Goal: Transaction & Acquisition: Purchase product/service

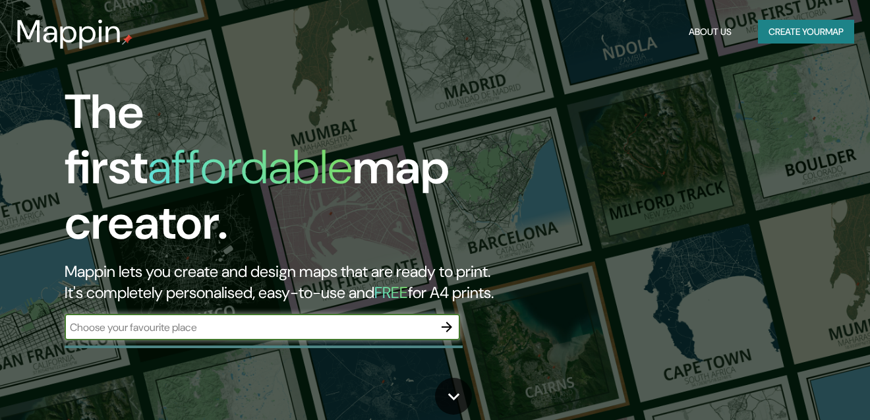
click at [772, 35] on button "Create your map" at bounding box center [806, 32] width 96 height 24
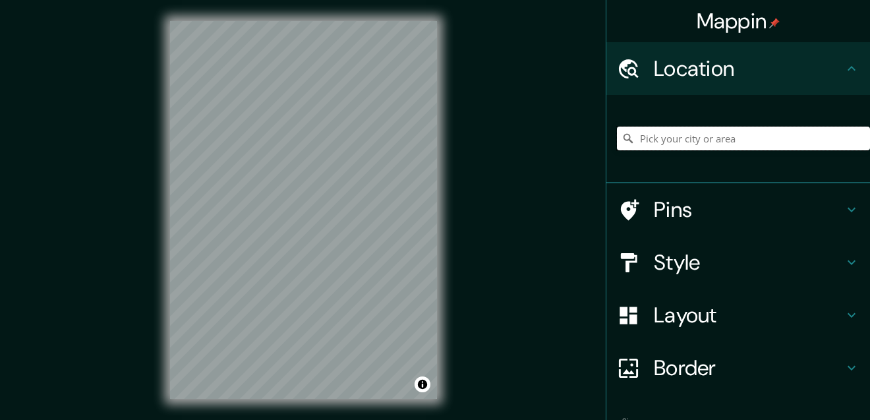
click at [699, 140] on input "Pick your city or area" at bounding box center [743, 139] width 253 height 24
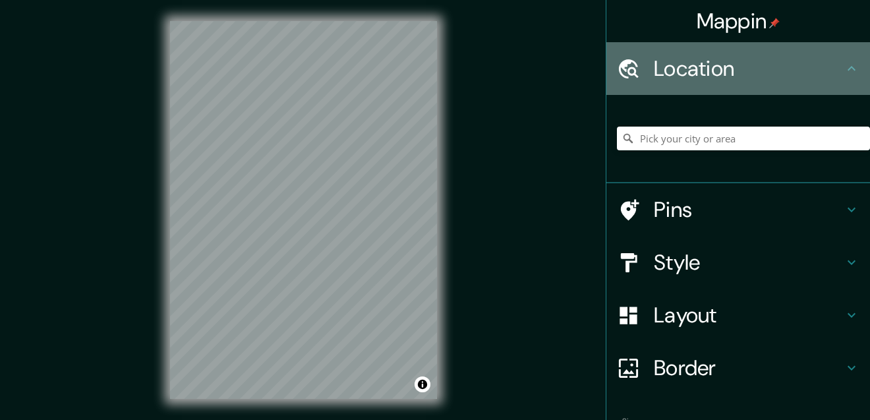
click at [758, 73] on h4 "Location" at bounding box center [749, 68] width 190 height 26
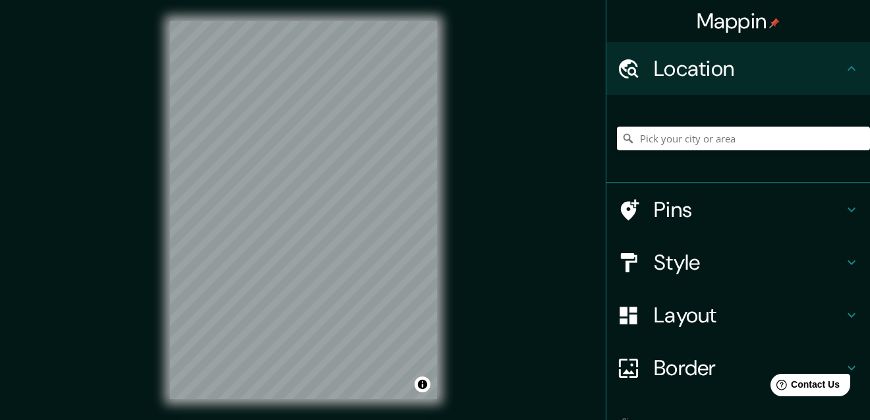
click at [661, 146] on input "Pick your city or area" at bounding box center [743, 139] width 253 height 24
drag, startPoint x: 632, startPoint y: 139, endPoint x: 879, endPoint y: 163, distance: 248.4
click at [870, 163] on html "Mappin Location [GEOGRAPHIC_DATA][PERSON_NAME]-[GEOGRAPHIC_DATA], [GEOGRAPHIC_D…" at bounding box center [435, 210] width 870 height 420
type input "[PERSON_NAME]-Rn1, [GEOGRAPHIC_DATA][PERSON_NAME], [GEOGRAPHIC_DATA], [GEOGRAPH…"
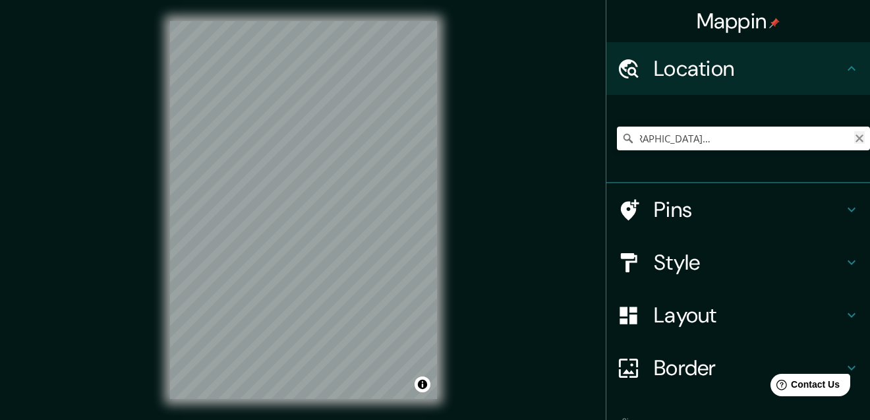
click at [855, 138] on icon "Clear" at bounding box center [860, 138] width 11 height 11
click at [692, 136] on input "Huari, [GEOGRAPHIC_DATA], Departamento de [GEOGRAPHIC_DATA], [GEOGRAPHIC_DATA]" at bounding box center [743, 139] width 253 height 24
drag, startPoint x: 632, startPoint y: 139, endPoint x: 888, endPoint y: 139, distance: 256.5
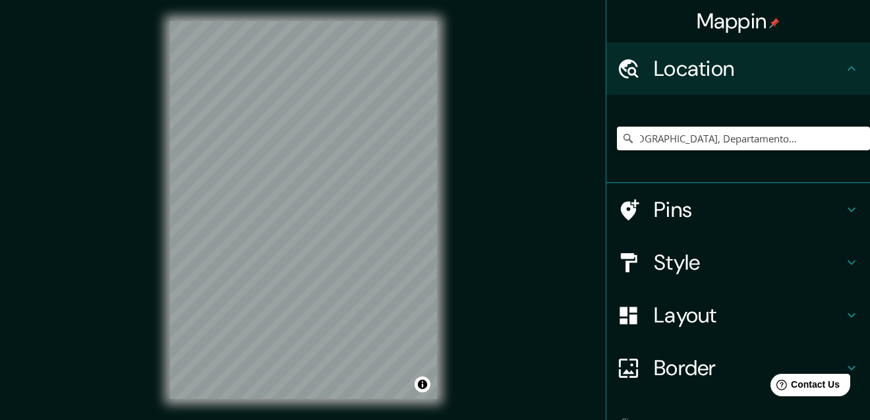
click at [870, 139] on html "Mappin Location [GEOGRAPHIC_DATA], [GEOGRAPHIC_DATA], [GEOGRAPHIC_DATA], [GEOGR…" at bounding box center [435, 210] width 870 height 420
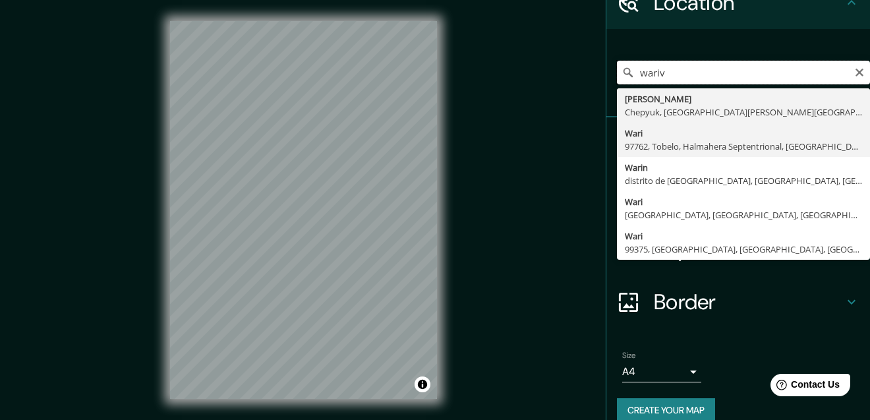
scroll to position [0, 0]
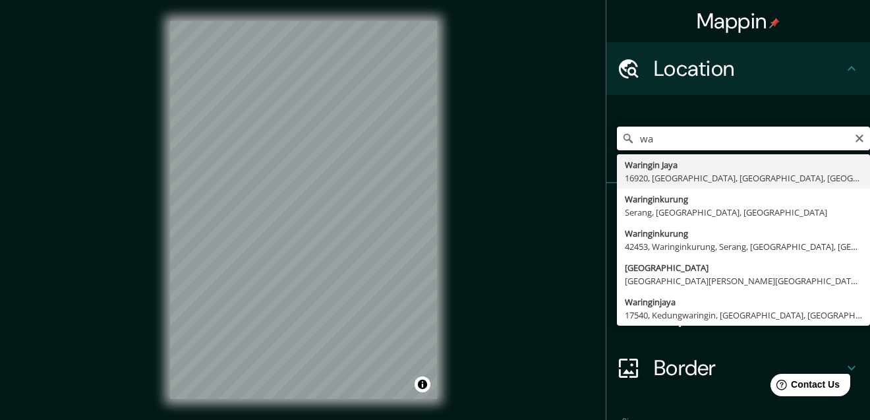
type input "w"
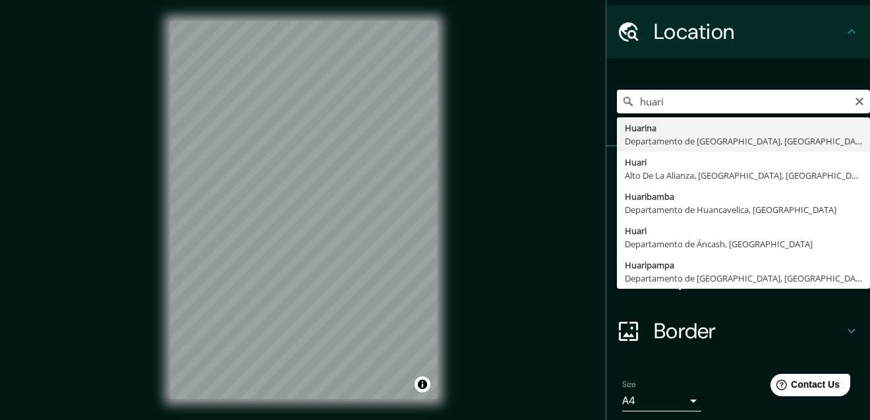
scroll to position [66, 0]
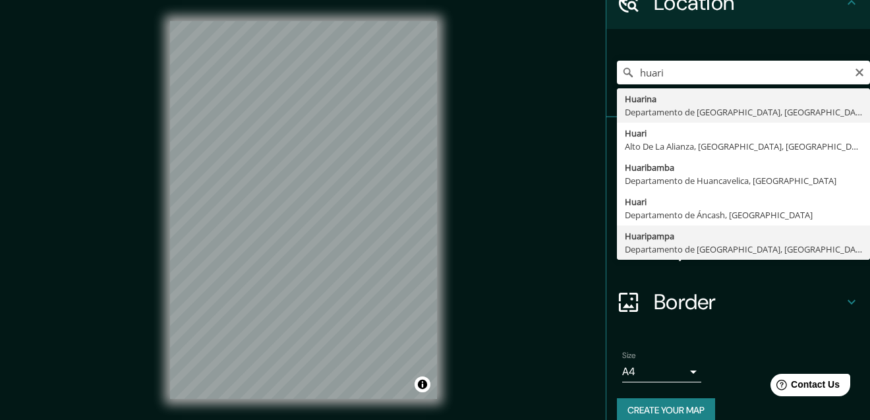
type input "Huaripampa, Departamento de [GEOGRAPHIC_DATA], [GEOGRAPHIC_DATA]"
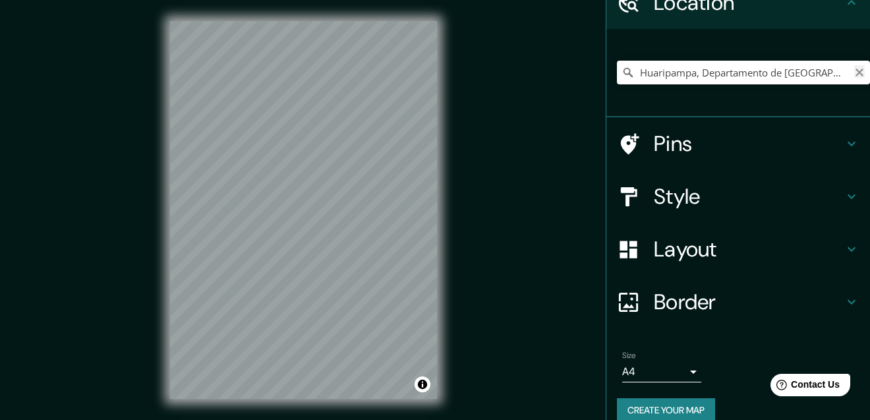
click at [856, 73] on icon "Clear" at bounding box center [860, 73] width 8 height 8
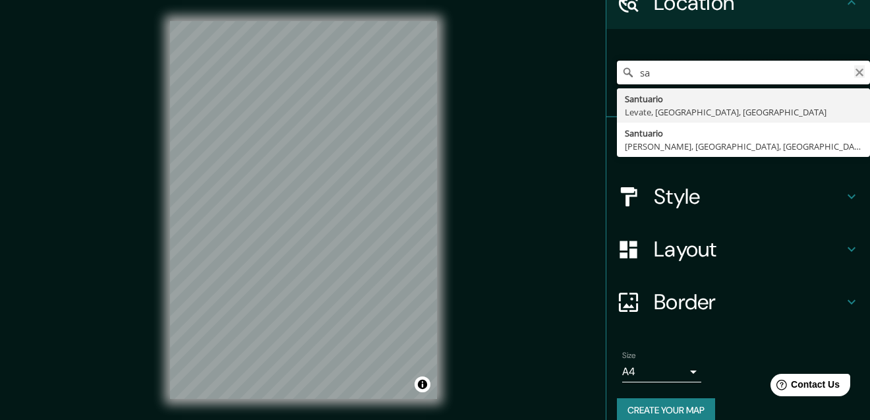
type input "s"
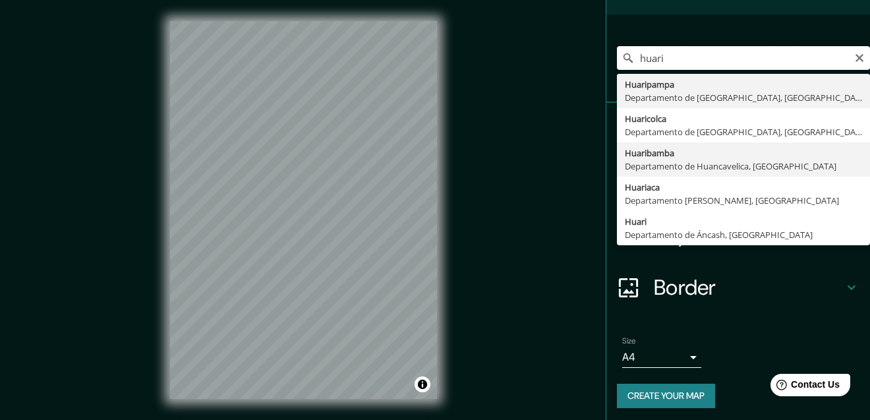
scroll to position [84, 0]
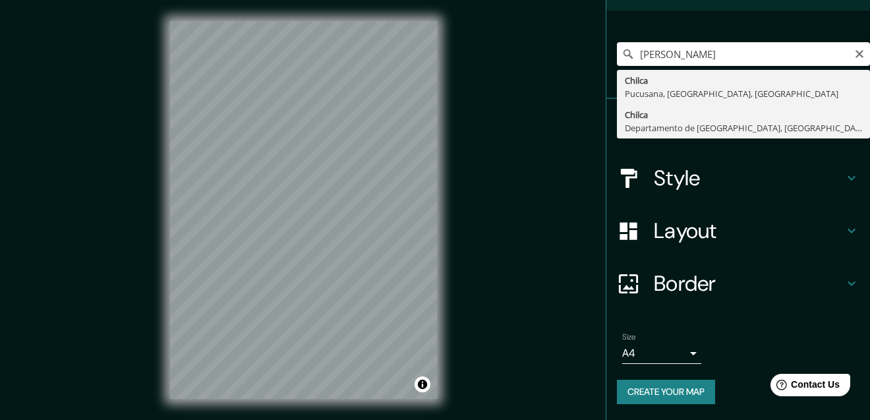
type input "Chilca, [GEOGRAPHIC_DATA], [GEOGRAPHIC_DATA]"
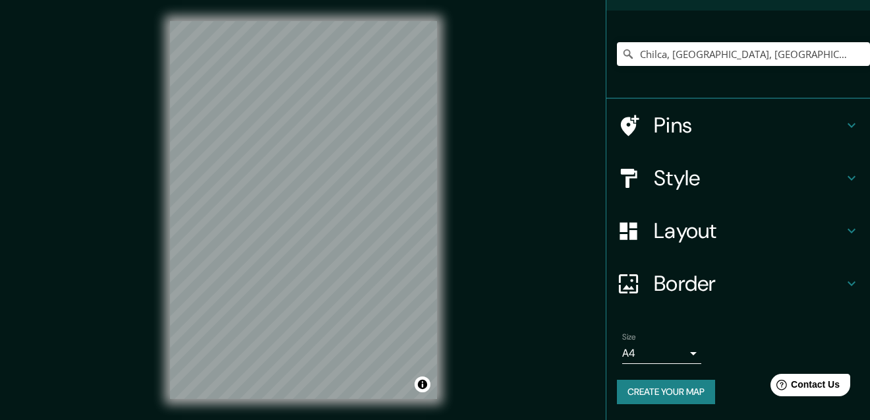
click at [690, 133] on h4 "Pins" at bounding box center [749, 125] width 190 height 26
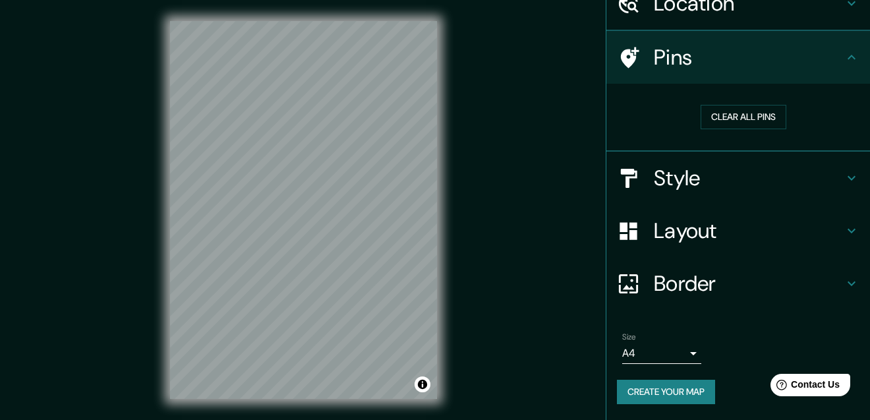
scroll to position [65, 0]
click at [717, 121] on button "Clear all pins" at bounding box center [744, 117] width 86 height 24
click at [745, 119] on button "Clear all pins" at bounding box center [744, 117] width 86 height 24
click at [783, 63] on h4 "Pins" at bounding box center [749, 58] width 190 height 26
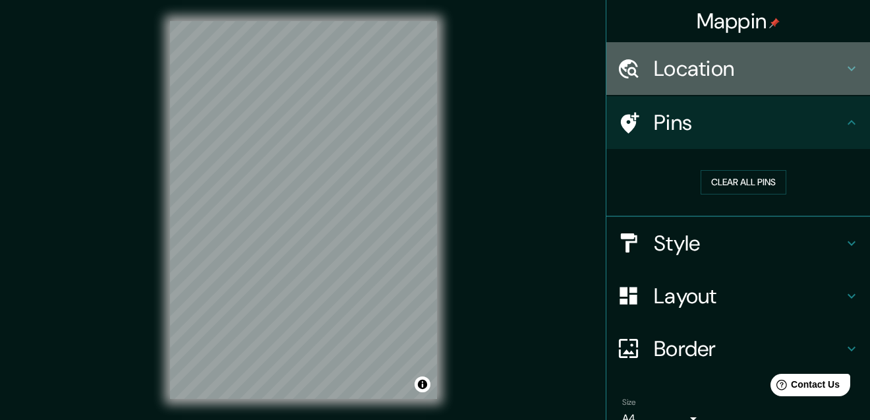
click at [834, 78] on div "Location" at bounding box center [739, 68] width 264 height 53
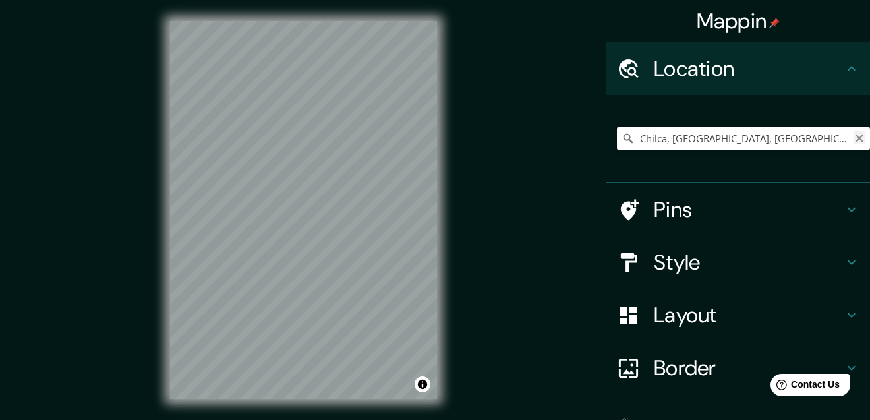
click at [855, 140] on icon "Clear" at bounding box center [860, 138] width 11 height 11
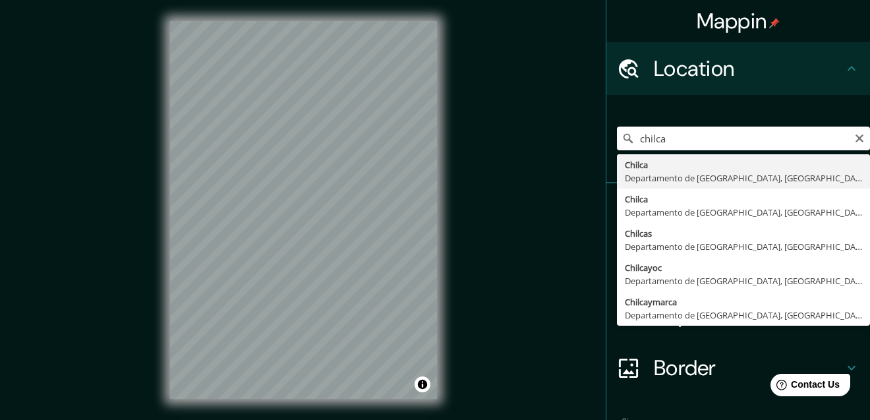
type input "Chilca, [GEOGRAPHIC_DATA], [GEOGRAPHIC_DATA]"
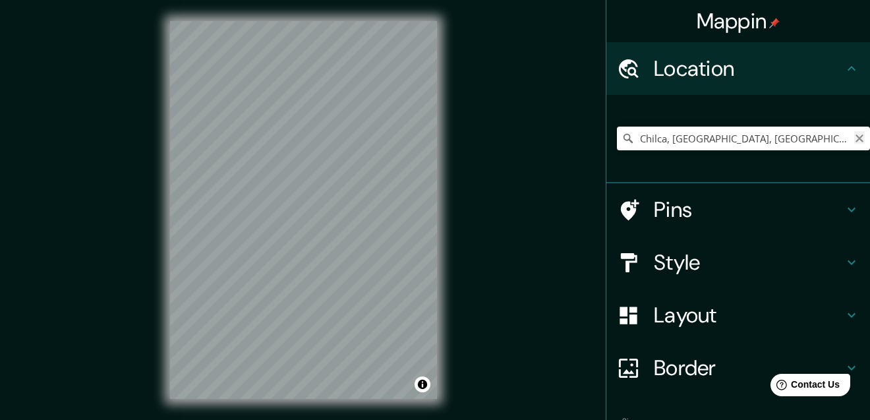
click at [856, 136] on icon "Clear" at bounding box center [860, 139] width 8 height 8
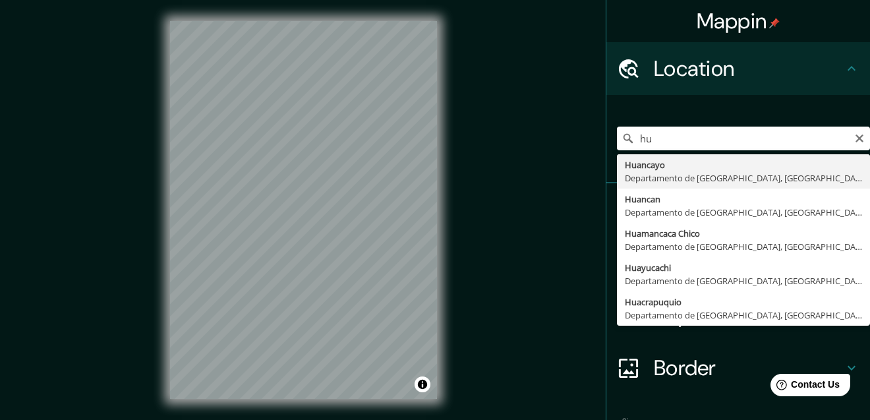
type input "Huancayo, [GEOGRAPHIC_DATA], [GEOGRAPHIC_DATA]"
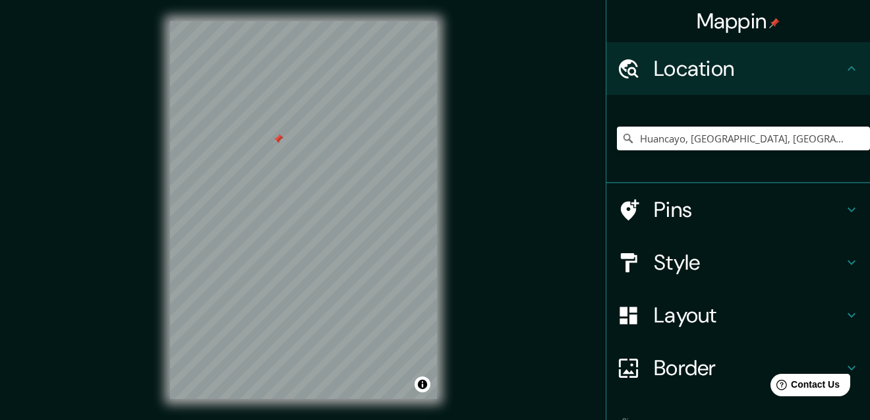
click at [278, 139] on div at bounding box center [278, 139] width 11 height 11
click at [449, 120] on div "© Mapbox © OpenStreetMap Improve this map" at bounding box center [303, 210] width 309 height 420
click at [855, 140] on icon "Clear" at bounding box center [860, 138] width 11 height 11
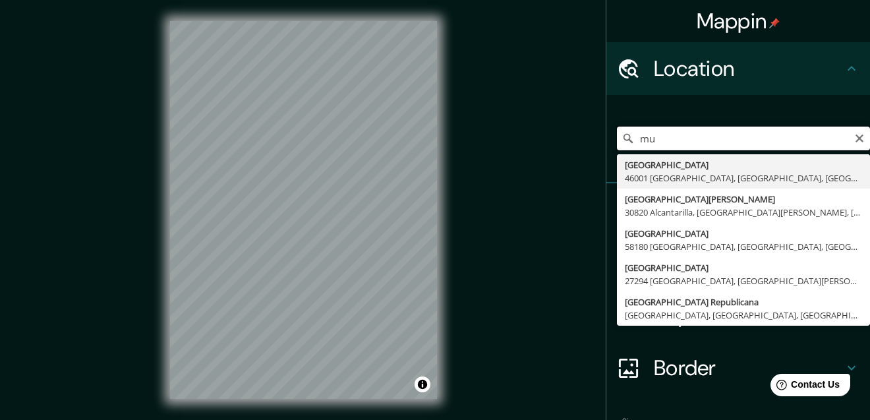
type input "m"
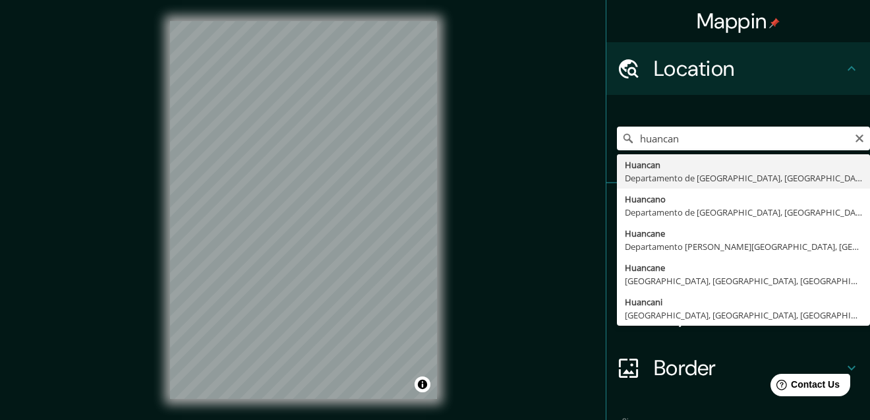
type input "Huancan, [GEOGRAPHIC_DATA], [GEOGRAPHIC_DATA]"
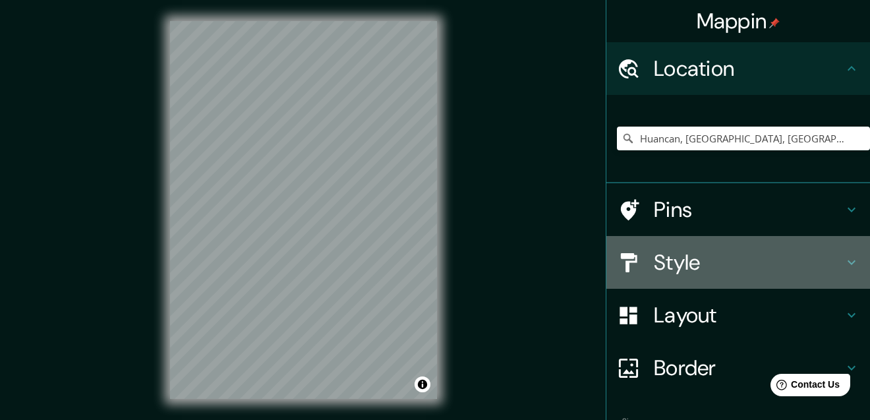
click at [683, 264] on h4 "Style" at bounding box center [749, 262] width 190 height 26
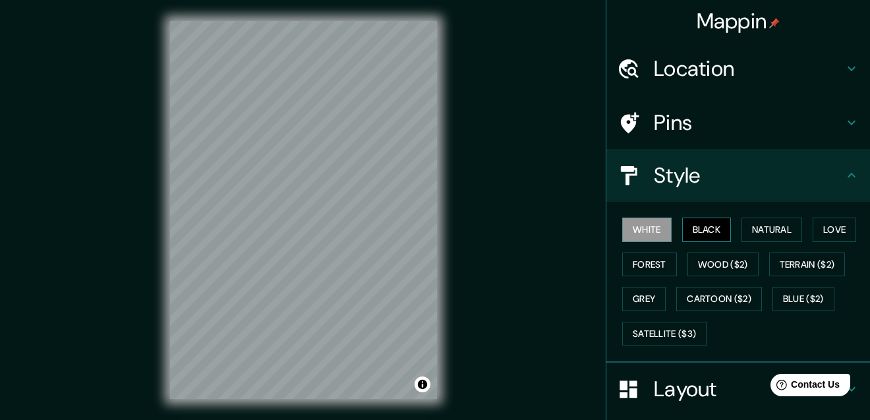
click at [682, 232] on button "Black" at bounding box center [706, 230] width 49 height 24
click at [750, 233] on button "Natural" at bounding box center [772, 230] width 61 height 24
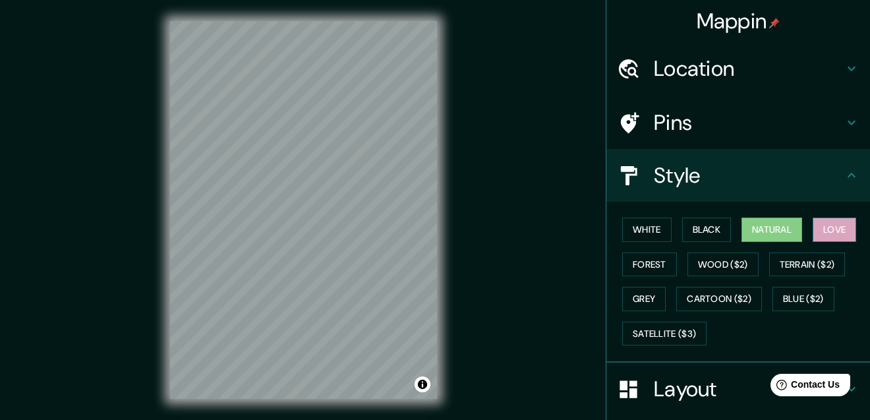
click at [839, 237] on button "Love" at bounding box center [835, 230] width 44 height 24
click at [668, 270] on button "Forest" at bounding box center [649, 265] width 55 height 24
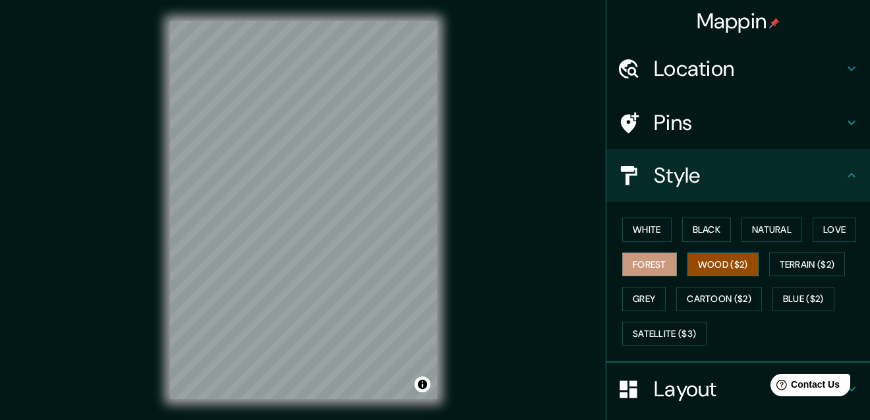
click at [700, 271] on button "Wood ($2)" at bounding box center [723, 265] width 71 height 24
click at [772, 268] on button "Terrain ($2)" at bounding box center [807, 265] width 76 height 24
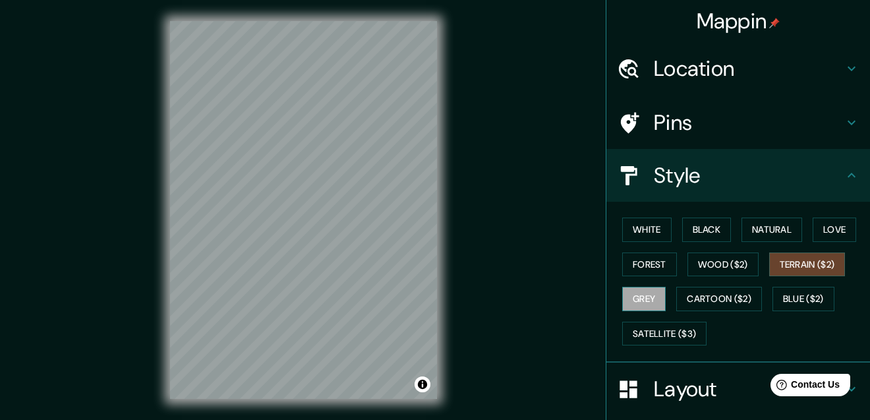
click at [628, 301] on button "Grey" at bounding box center [644, 299] width 44 height 24
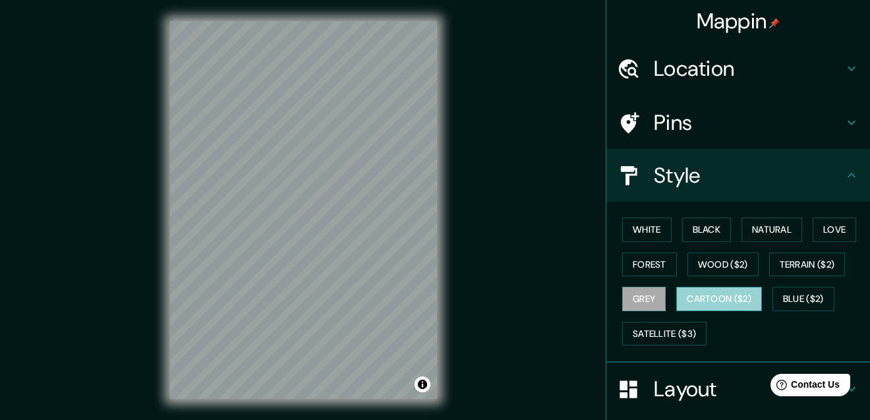
click at [695, 305] on button "Cartoon ($2)" at bounding box center [720, 299] width 86 height 24
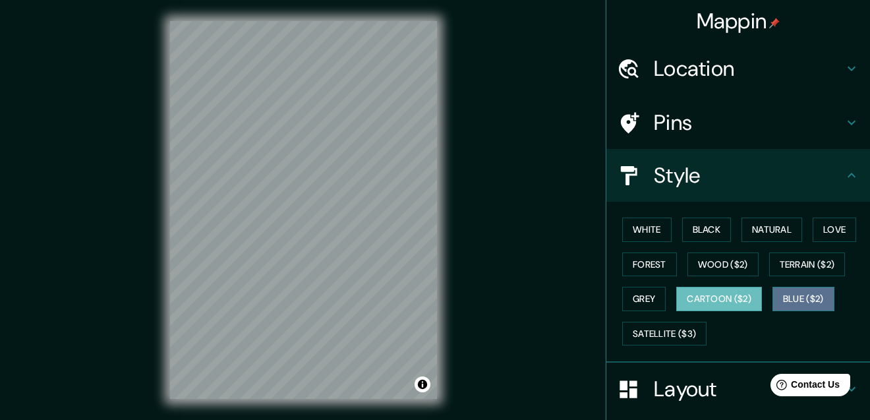
click at [787, 307] on button "Blue ($2)" at bounding box center [804, 299] width 62 height 24
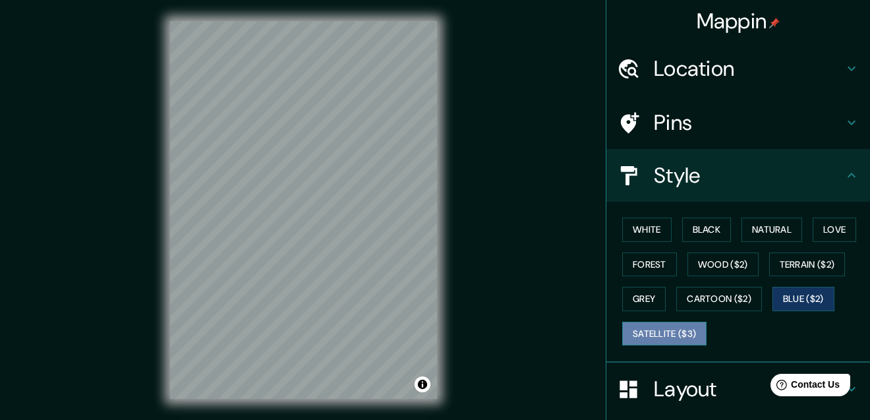
click at [640, 339] on button "Satellite ($3)" at bounding box center [664, 334] width 84 height 24
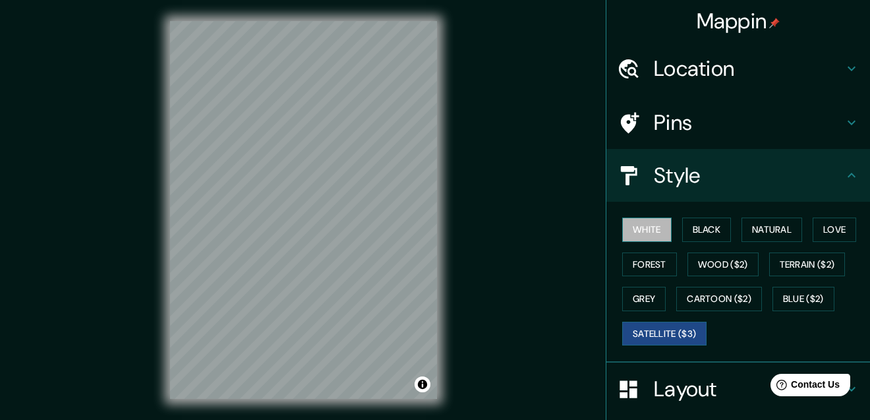
click at [639, 232] on button "White" at bounding box center [646, 230] width 49 height 24
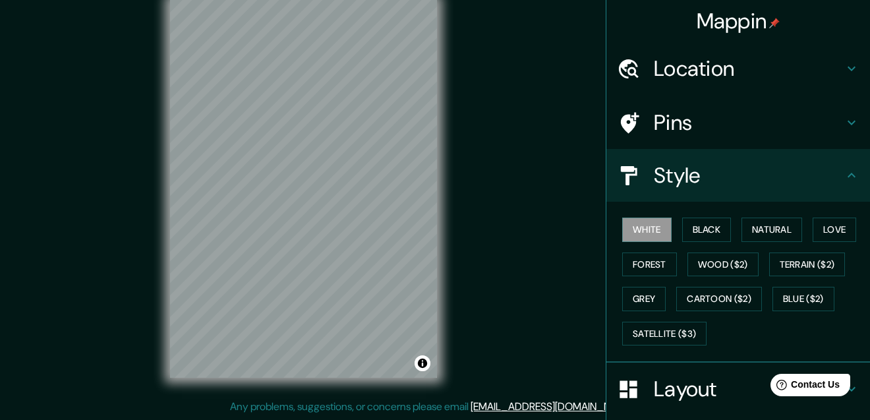
scroll to position [29, 0]
click at [266, 152] on div at bounding box center [263, 157] width 11 height 11
click at [313, 195] on div at bounding box center [312, 200] width 11 height 11
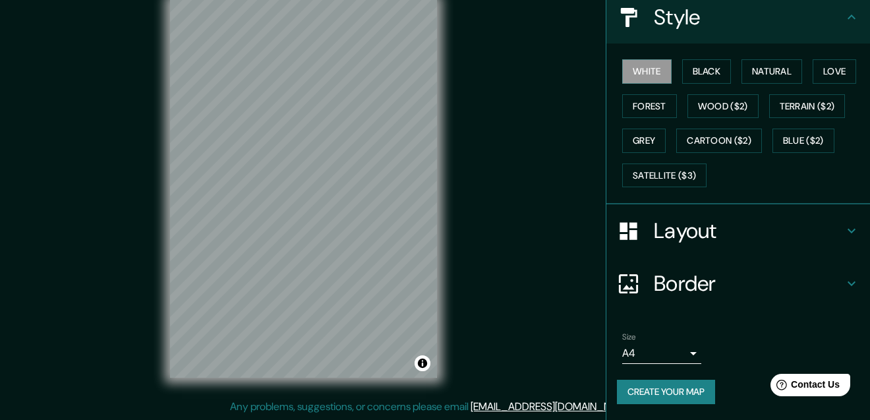
scroll to position [31, 0]
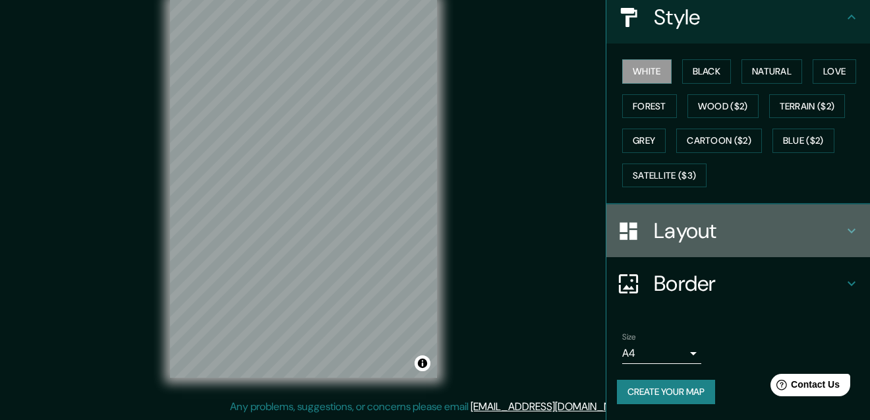
click at [700, 226] on h4 "Layout" at bounding box center [749, 231] width 190 height 26
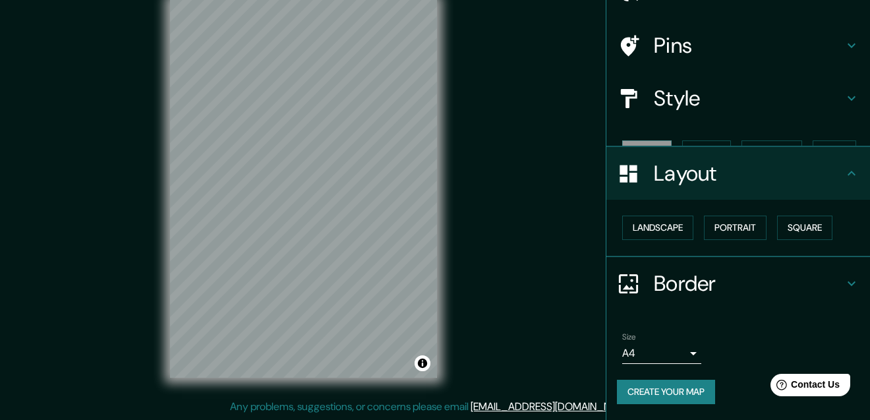
scroll to position [54, 0]
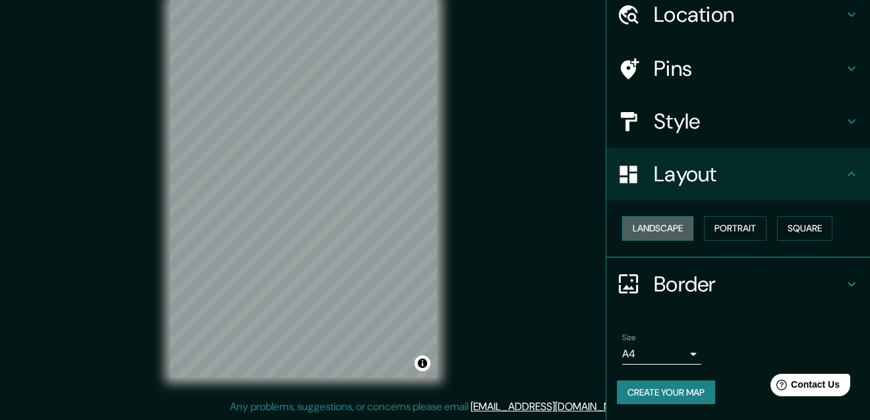
click at [642, 222] on button "Landscape" at bounding box center [657, 228] width 71 height 24
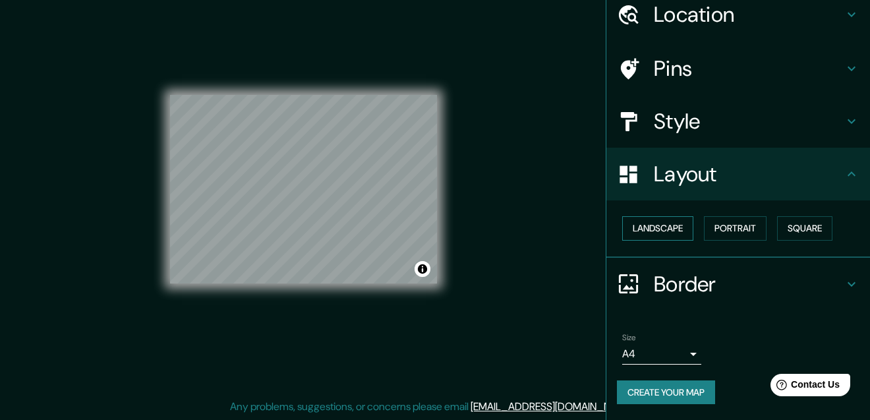
click at [642, 222] on button "Landscape" at bounding box center [657, 228] width 71 height 24
click at [696, 227] on div "Landscape [GEOGRAPHIC_DATA]" at bounding box center [743, 228] width 253 height 35
click at [711, 225] on button "Portrait" at bounding box center [735, 228] width 63 height 24
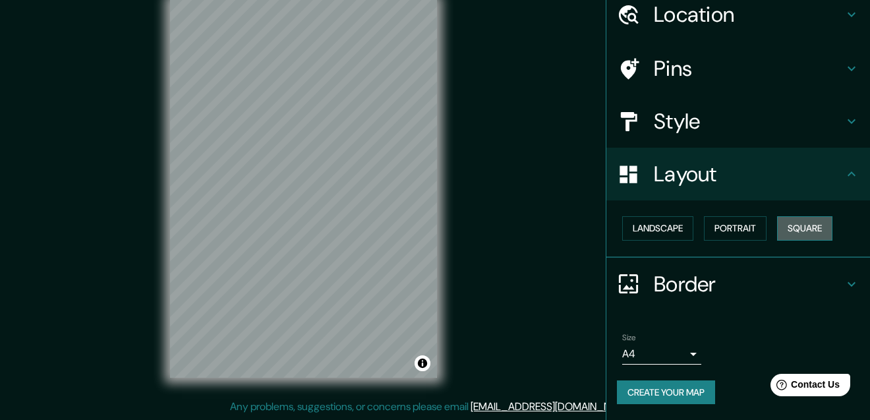
click at [804, 232] on button "Square" at bounding box center [804, 228] width 55 height 24
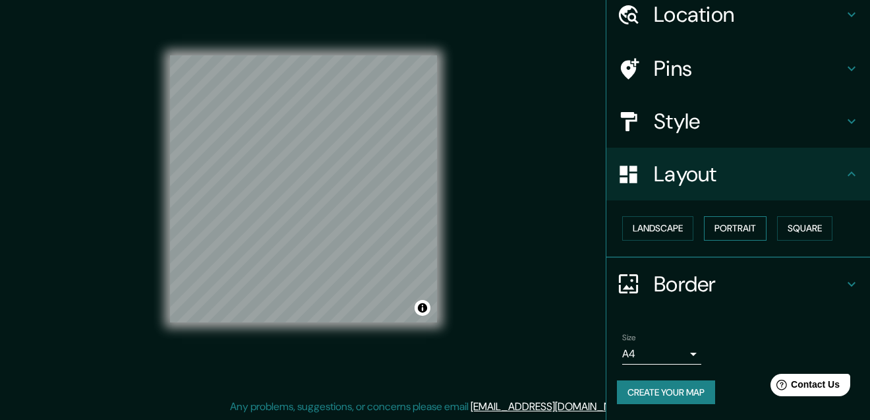
click at [704, 232] on button "Portrait" at bounding box center [735, 228] width 63 height 24
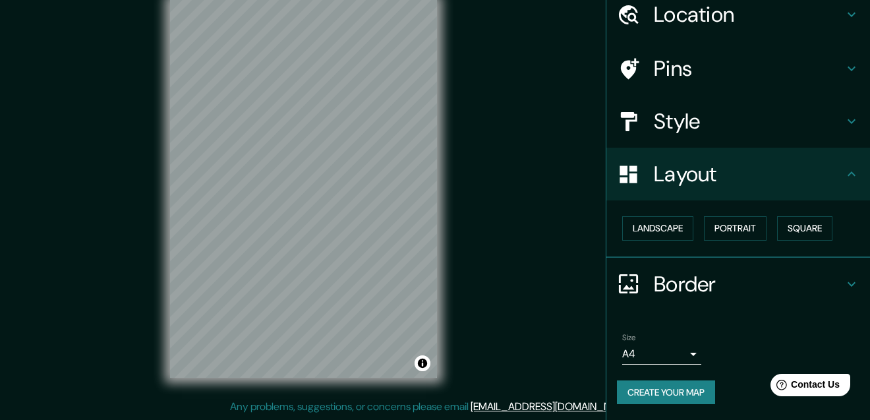
click at [654, 283] on h4 "Border" at bounding box center [749, 284] width 190 height 26
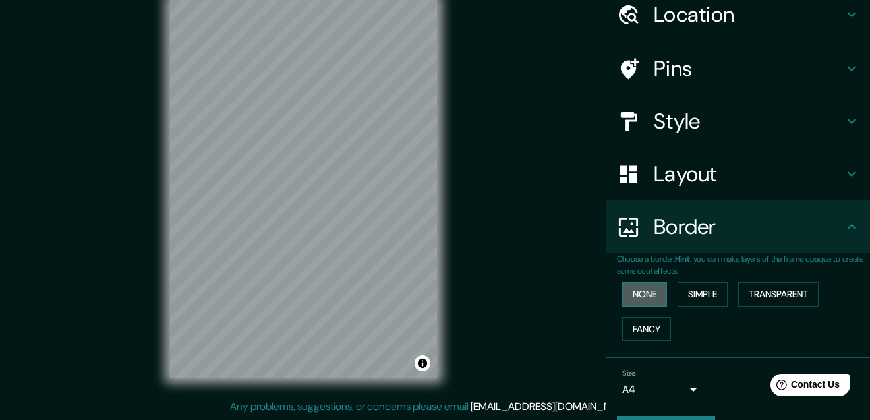
click at [634, 293] on button "None" at bounding box center [644, 294] width 45 height 24
click at [712, 293] on button "Simple" at bounding box center [703, 294] width 50 height 24
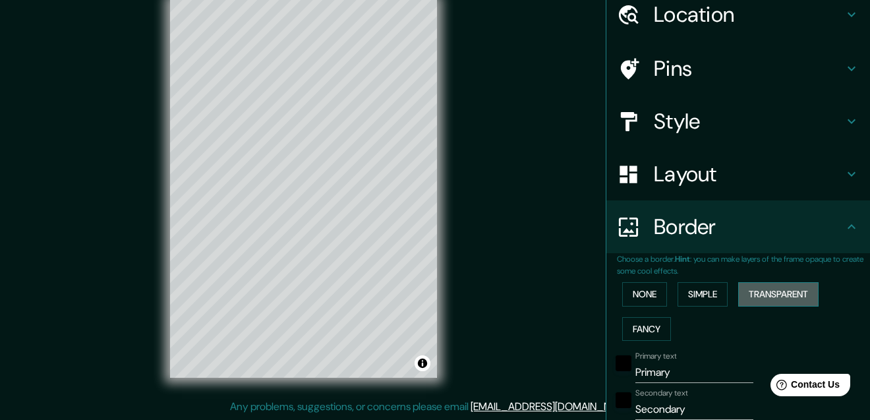
click at [760, 291] on button "Transparent" at bounding box center [778, 294] width 80 height 24
click at [633, 332] on button "Fancy" at bounding box center [646, 329] width 49 height 24
click at [636, 306] on button "None" at bounding box center [644, 294] width 45 height 24
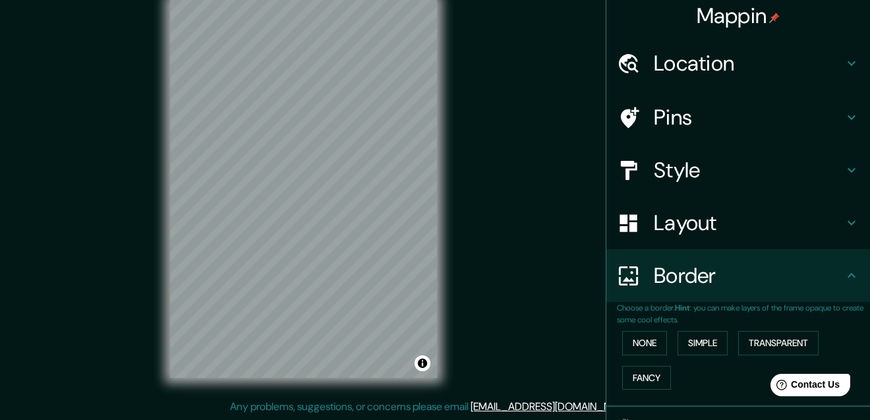
scroll to position [0, 0]
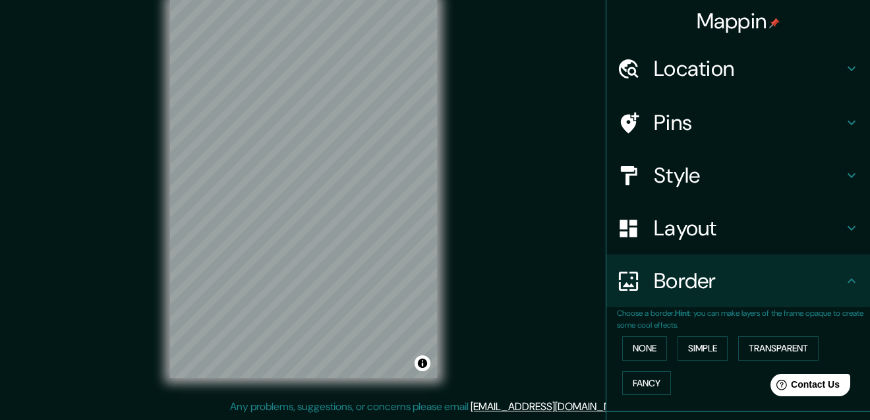
click at [698, 179] on h4 "Style" at bounding box center [749, 175] width 190 height 26
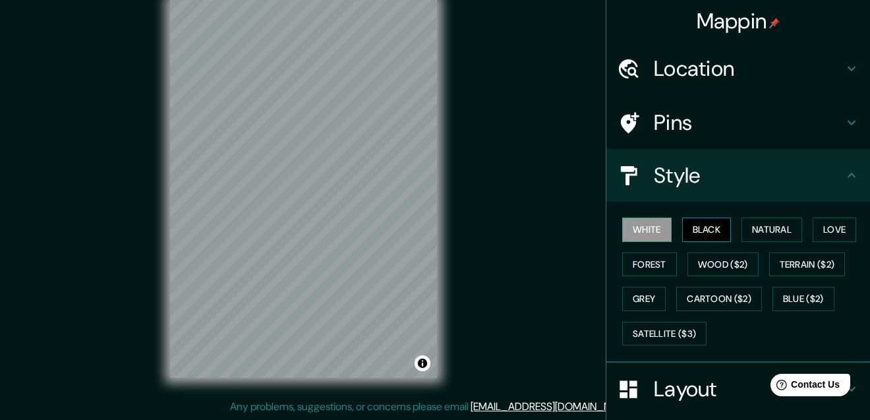
click at [699, 226] on button "Black" at bounding box center [706, 230] width 49 height 24
click at [649, 221] on button "White" at bounding box center [646, 230] width 49 height 24
click at [752, 229] on button "Natural" at bounding box center [772, 230] width 61 height 24
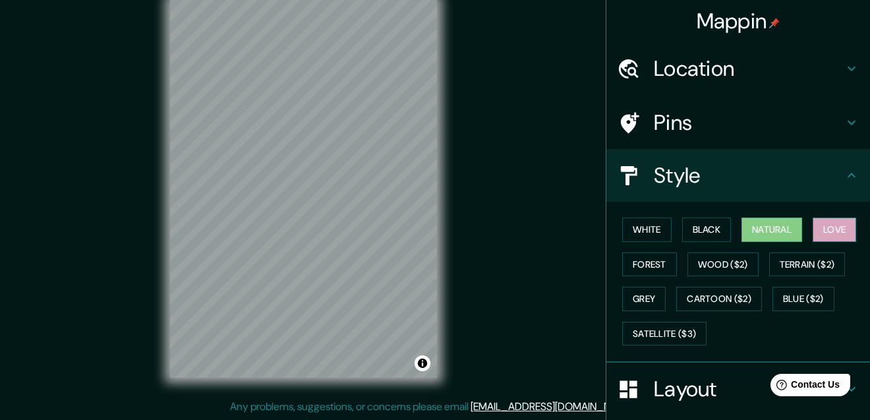
click at [823, 231] on button "Love" at bounding box center [835, 230] width 44 height 24
click at [641, 266] on button "Forest" at bounding box center [649, 265] width 55 height 24
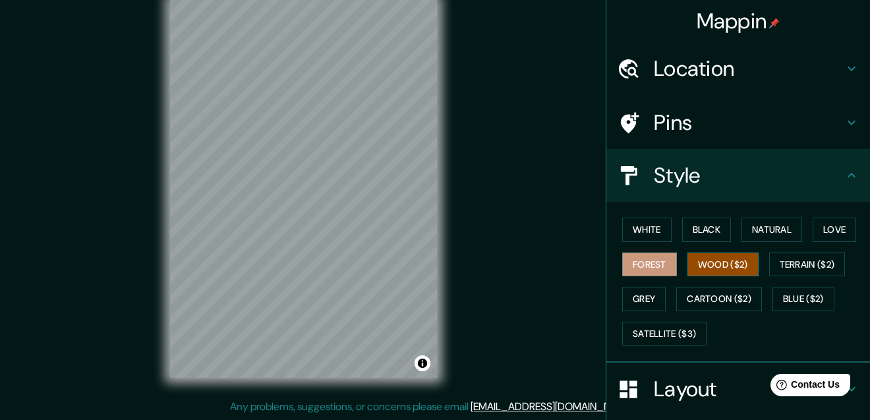
click at [708, 264] on button "Wood ($2)" at bounding box center [723, 265] width 71 height 24
click at [704, 233] on button "Black" at bounding box center [706, 230] width 49 height 24
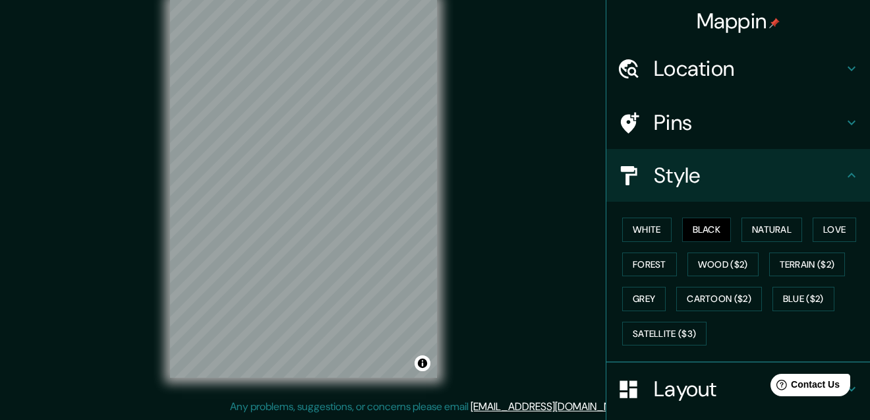
click at [458, 196] on div "Mappin Location [GEOGRAPHIC_DATA], [GEOGRAPHIC_DATA], [GEOGRAPHIC_DATA] Pins St…" at bounding box center [435, 199] width 870 height 441
click at [758, 225] on button "Natural" at bounding box center [772, 230] width 61 height 24
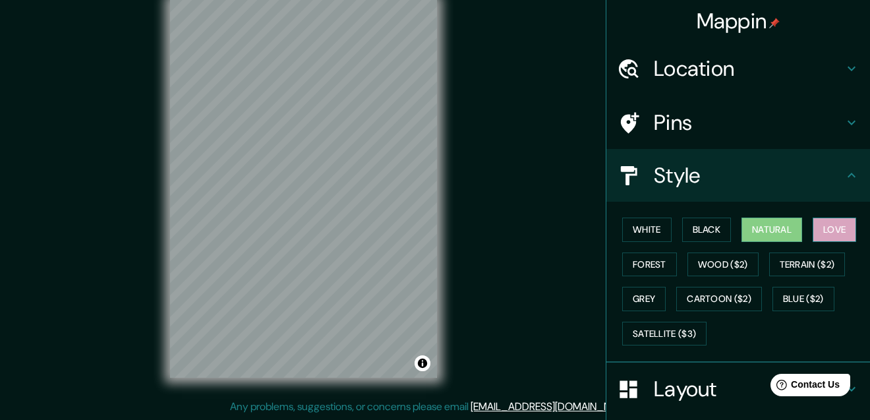
click at [822, 227] on button "Love" at bounding box center [835, 230] width 44 height 24
click at [656, 258] on button "Forest" at bounding box center [649, 265] width 55 height 24
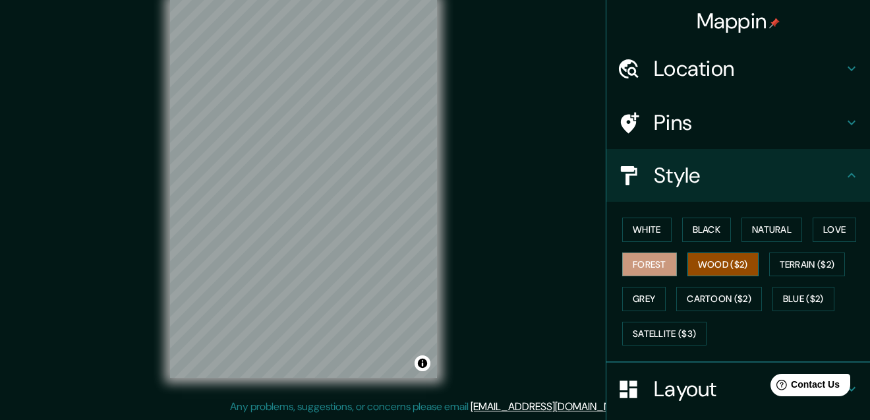
click at [737, 266] on button "Wood ($2)" at bounding box center [723, 265] width 71 height 24
click at [442, 154] on div "© Mapbox © OpenStreetMap Improve this map" at bounding box center [303, 189] width 309 height 420
click at [547, 209] on div "Mappin Location [GEOGRAPHIC_DATA], [GEOGRAPHIC_DATA], [GEOGRAPHIC_DATA] Pins St…" at bounding box center [435, 199] width 870 height 441
click at [453, 197] on div "© Mapbox © OpenStreetMap Improve this map" at bounding box center [303, 189] width 309 height 420
click at [444, 199] on div "© Mapbox © OpenStreetMap Improve this map" at bounding box center [303, 189] width 309 height 420
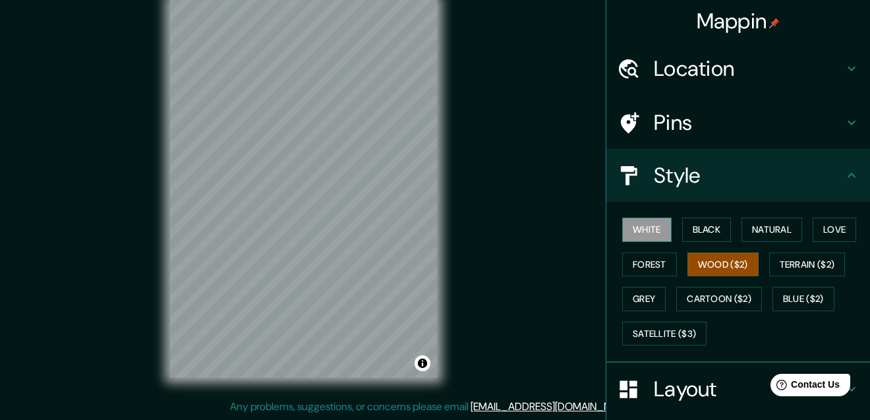
click at [649, 229] on button "White" at bounding box center [646, 230] width 49 height 24
click at [711, 225] on button "Black" at bounding box center [706, 230] width 49 height 24
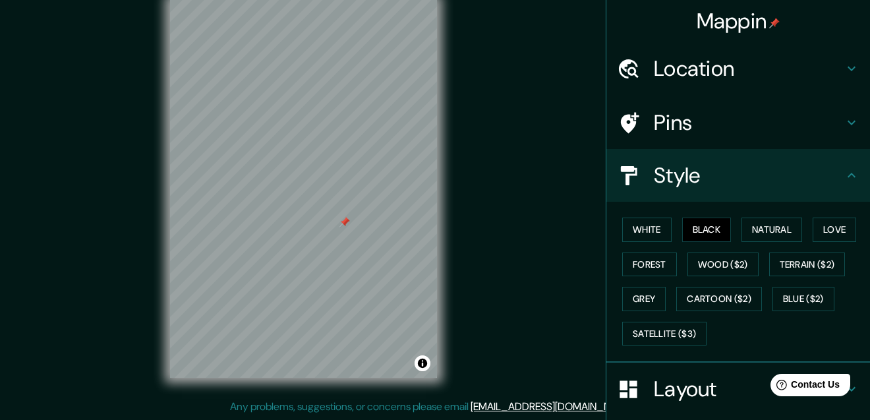
click at [346, 217] on div at bounding box center [345, 222] width 11 height 11
click at [657, 237] on button "White" at bounding box center [646, 230] width 49 height 24
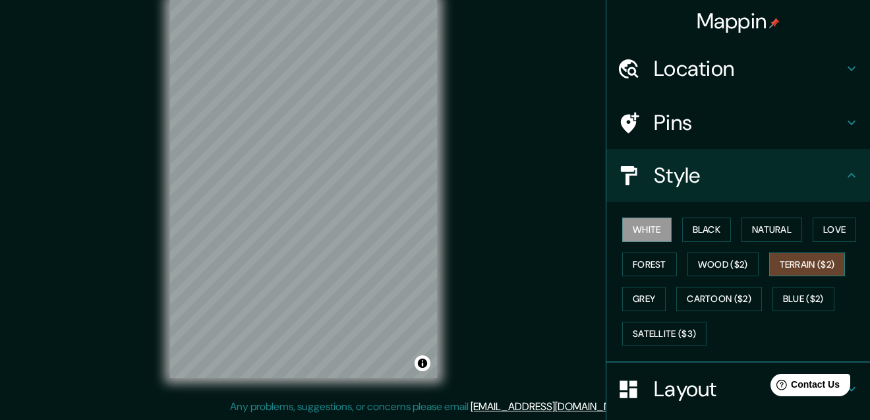
click at [804, 259] on button "Terrain ($2)" at bounding box center [807, 265] width 76 height 24
click at [650, 239] on button "White" at bounding box center [646, 230] width 49 height 24
click at [717, 228] on button "Black" at bounding box center [706, 230] width 49 height 24
click at [646, 236] on button "White" at bounding box center [646, 230] width 49 height 24
